Goal: Information Seeking & Learning: Learn about a topic

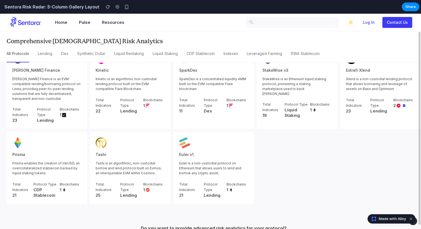
scroll to position [448, 0]
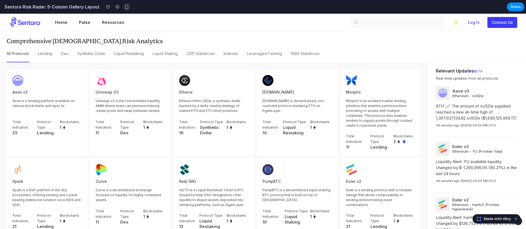
click at [124, 7] on div "button" at bounding box center [126, 7] width 5 height 5
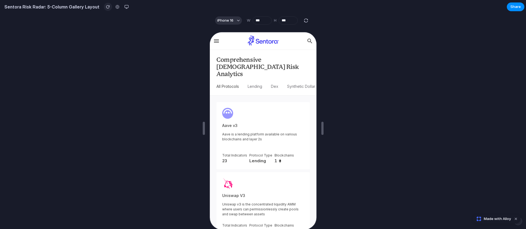
click at [106, 8] on div "button" at bounding box center [108, 7] width 4 height 4
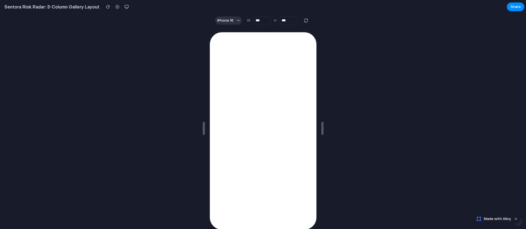
click at [113, 8] on div at bounding box center [117, 7] width 8 height 8
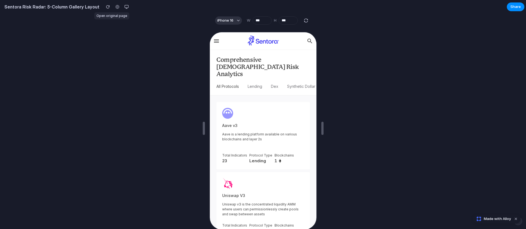
click at [113, 7] on div at bounding box center [117, 7] width 8 height 8
click at [114, 8] on div at bounding box center [117, 7] width 8 height 8
click at [124, 7] on div "button" at bounding box center [126, 7] width 4 height 4
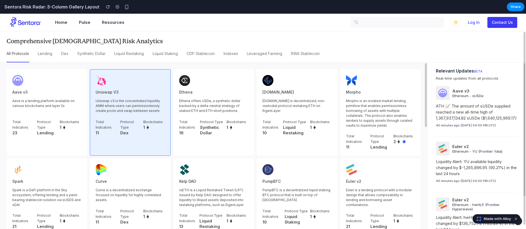
click at [159, 103] on p "Uniswap v3 is the concentrated liquidity AMM where users can permissionlessly c…" at bounding box center [130, 106] width 69 height 15
click at [145, 108] on p "Uniswap v3 is the concentrated liquidity AMM where users can permissionlessly c…" at bounding box center [130, 106] width 69 height 15
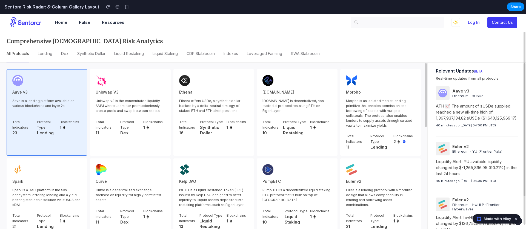
click at [55, 113] on p "Aave is a lending platform available on various blockchains and layer 2s" at bounding box center [46, 106] width 69 height 15
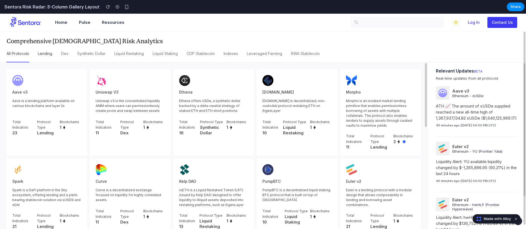
click at [44, 52] on div "Lending" at bounding box center [45, 54] width 15 height 6
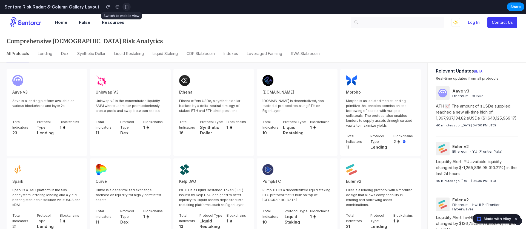
click at [124, 7] on div "button" at bounding box center [126, 7] width 5 height 5
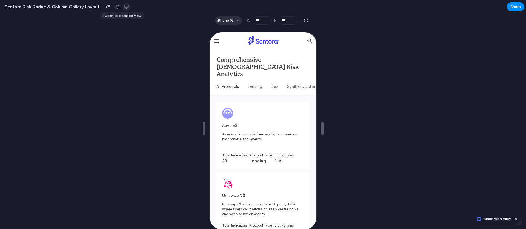
click at [124, 6] on div "button" at bounding box center [126, 7] width 4 height 4
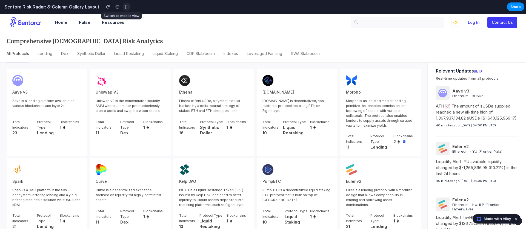
click at [124, 6] on div "button" at bounding box center [126, 7] width 5 height 5
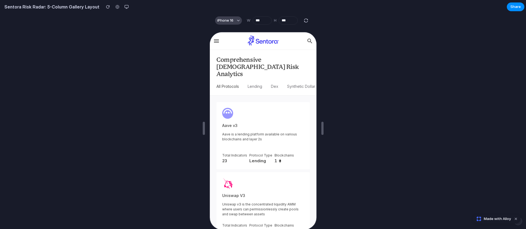
click at [238, 19] on div "button" at bounding box center [238, 20] width 3 height 3
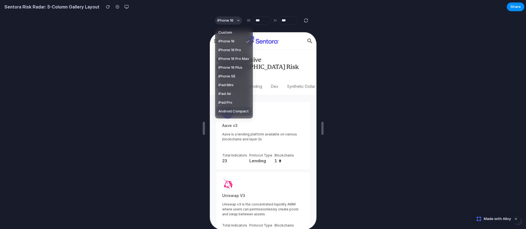
click at [235, 108] on li "Android Compact" at bounding box center [234, 111] width 36 height 9
type input "***"
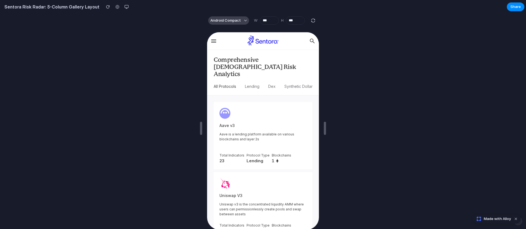
click at [241, 19] on button "Android Compact" at bounding box center [228, 20] width 41 height 8
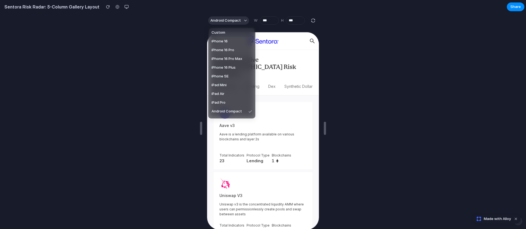
click at [231, 33] on li "Custom" at bounding box center [231, 32] width 45 height 9
type input "***"
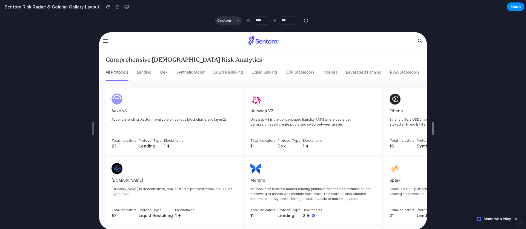
drag, startPoint x: 319, startPoint y: 128, endPoint x: 499, endPoint y: 139, distance: 180.1
drag, startPoint x: 432, startPoint y: 132, endPoint x: 467, endPoint y: 130, distance: 34.9
click at [236, 22] on button "Custom" at bounding box center [228, 20] width 27 height 8
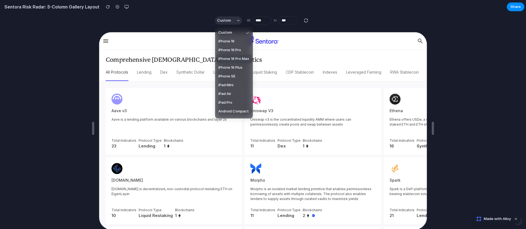
drag, startPoint x: 232, startPoint y: 59, endPoint x: 64, endPoint y: 26, distance: 171.1
click at [232, 59] on span "iPhone 16 Pro Max" at bounding box center [233, 58] width 31 height 5
type input "***"
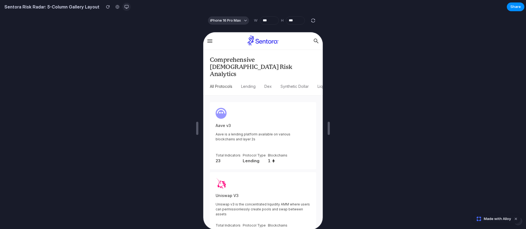
click at [124, 5] on div "button" at bounding box center [126, 7] width 4 height 4
